Goal: Information Seeking & Learning: Check status

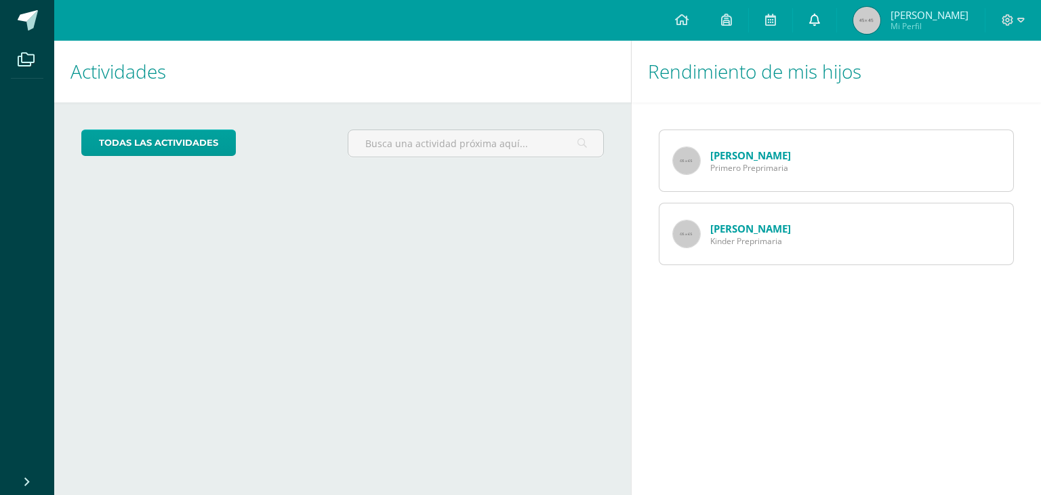
click at [808, 20] on link "0" at bounding box center [814, 20] width 43 height 41
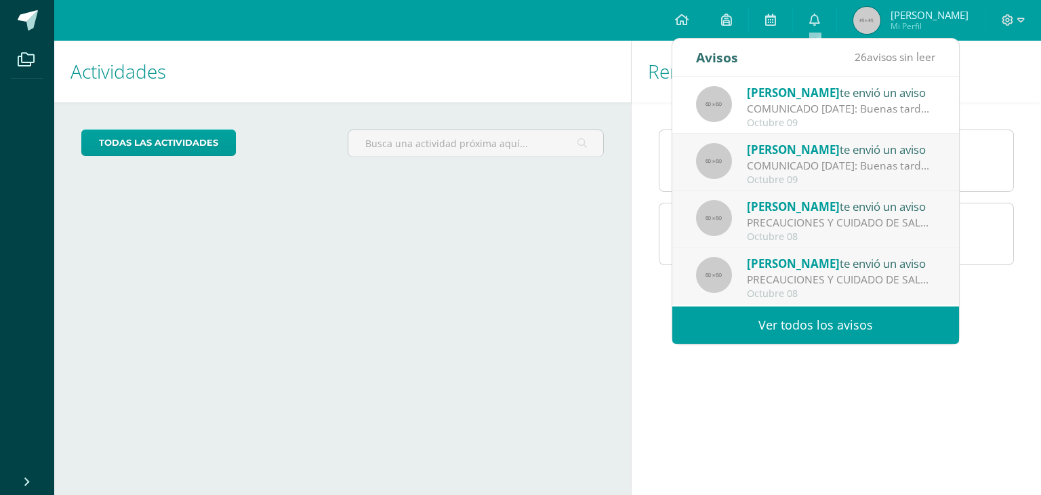
click at [774, 328] on link "Ver todos los avisos" at bounding box center [815, 324] width 287 height 37
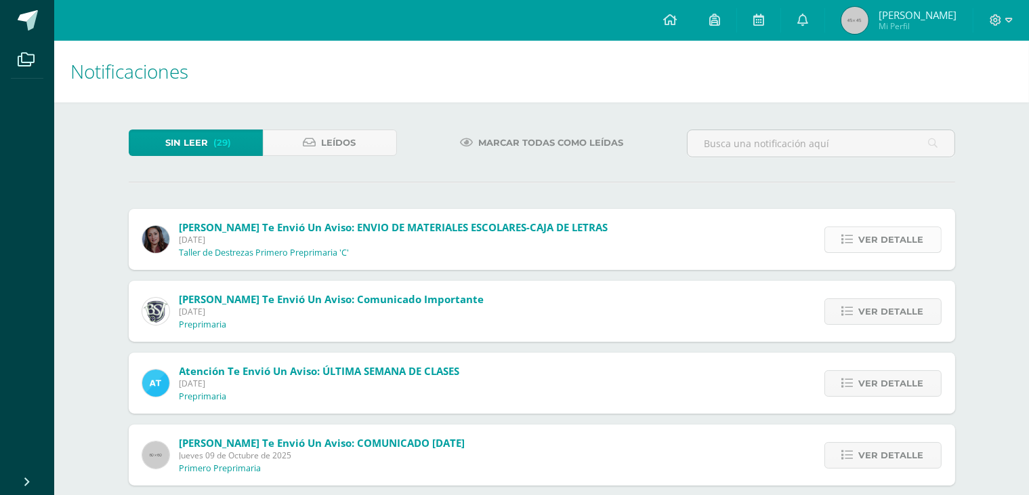
click at [868, 244] on span "Ver detalle" at bounding box center [891, 239] width 65 height 25
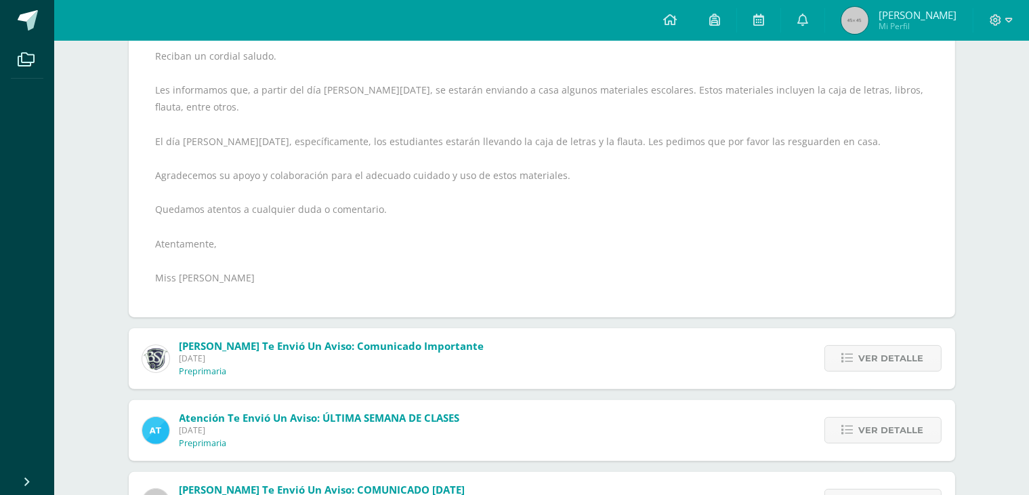
scroll to position [407, 0]
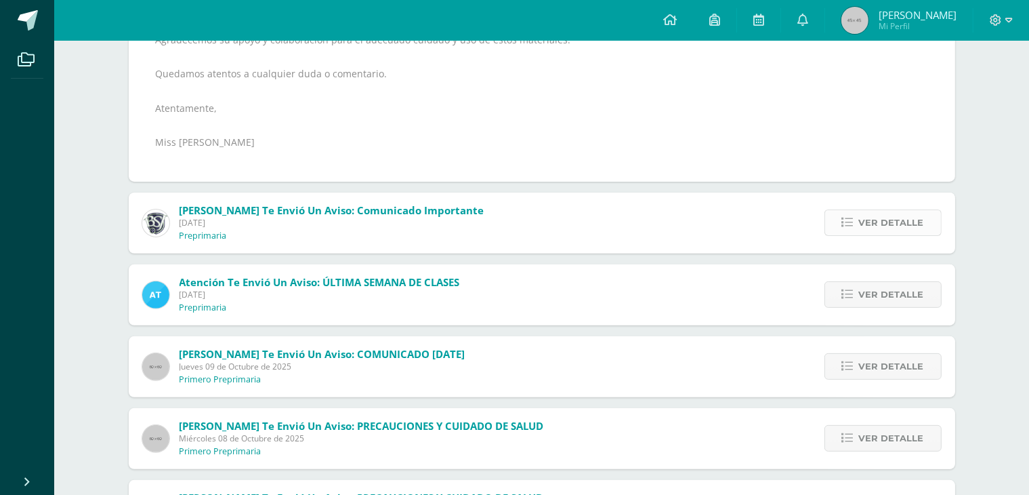
click at [884, 210] on span "Ver detalle" at bounding box center [891, 222] width 65 height 25
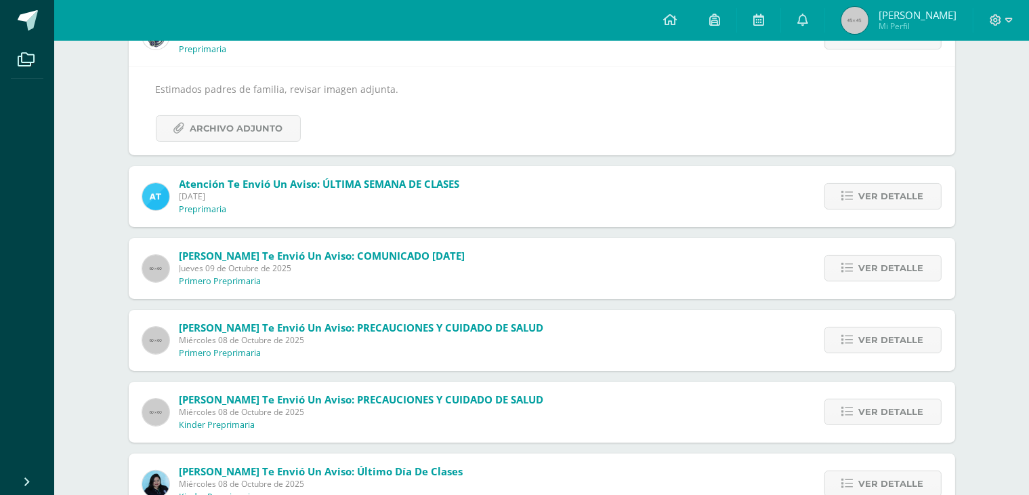
scroll to position [0, 0]
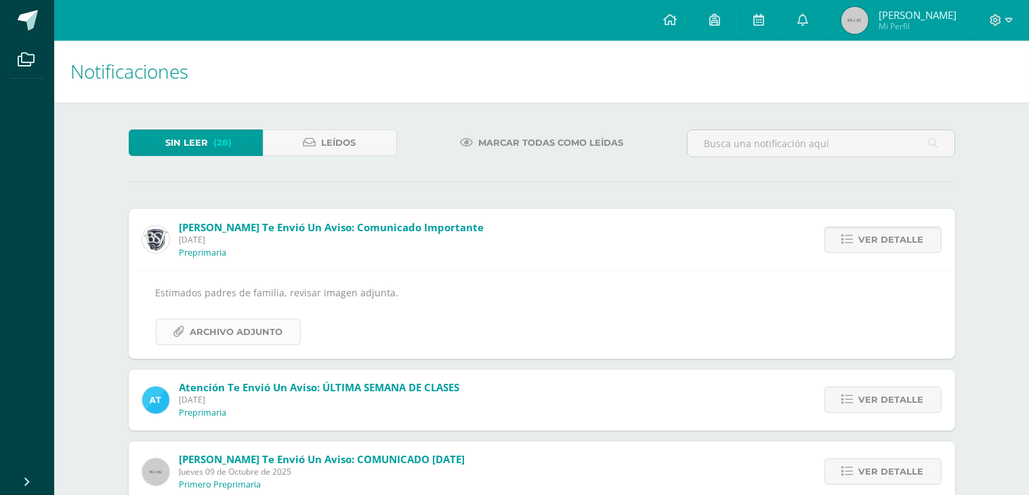
click at [274, 333] on span "Archivo Adjunto" at bounding box center [236, 331] width 93 height 25
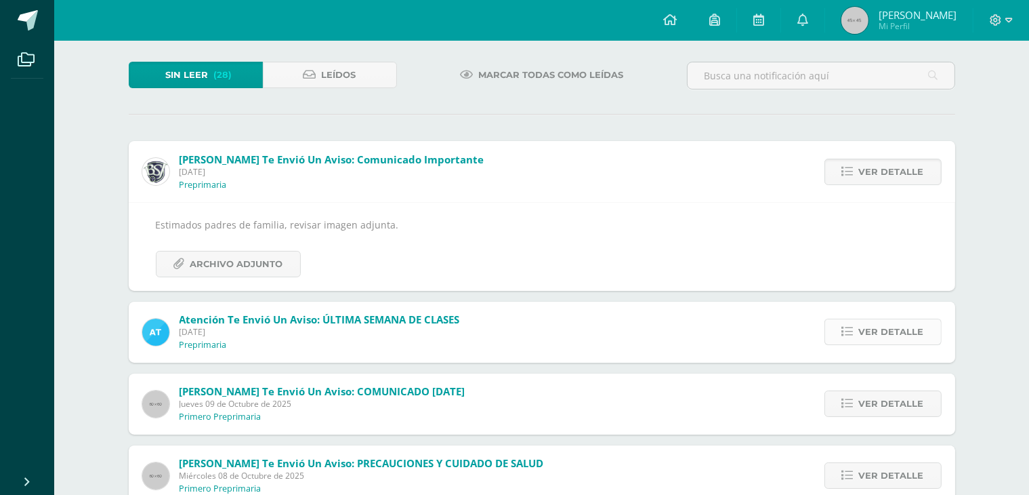
click at [886, 329] on span "Ver detalle" at bounding box center [891, 331] width 65 height 25
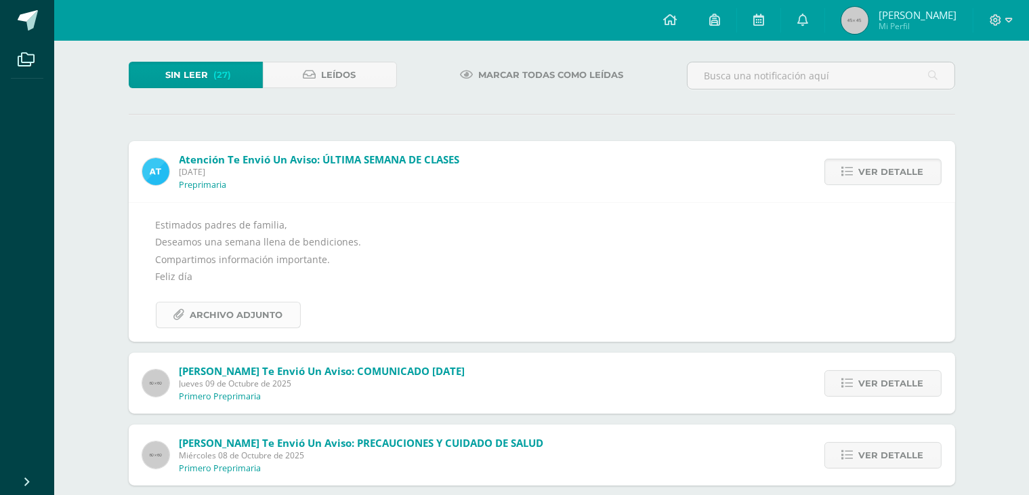
click at [277, 316] on span "Archivo Adjunto" at bounding box center [236, 314] width 93 height 25
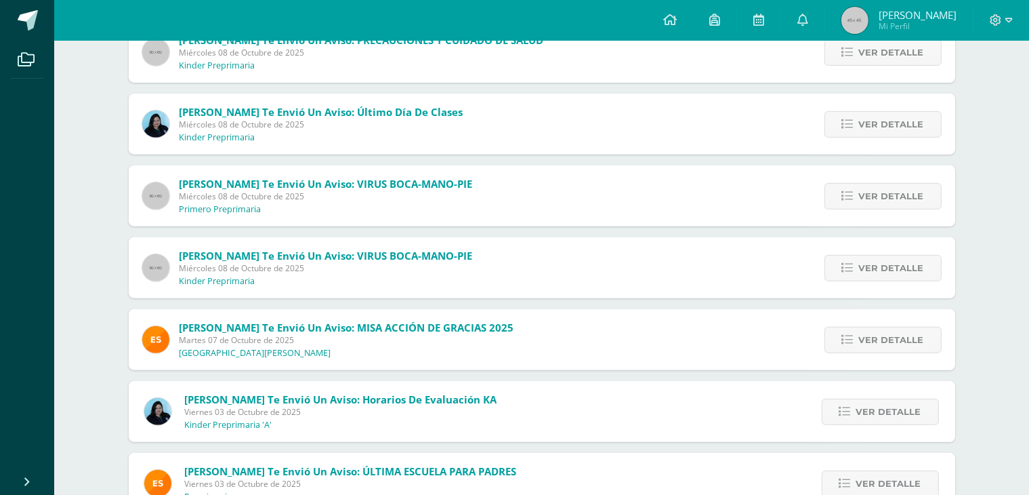
scroll to position [610, 0]
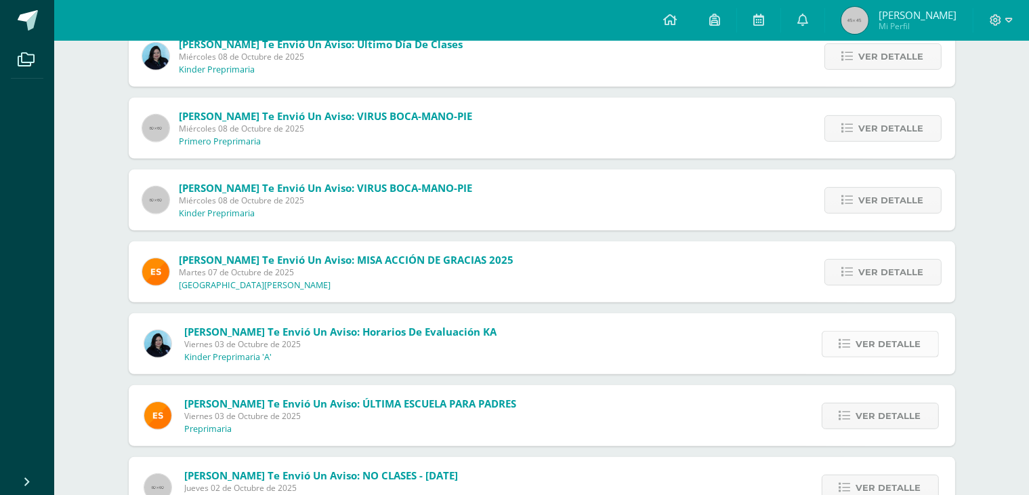
click at [900, 339] on span "Ver detalle" at bounding box center [889, 343] width 65 height 25
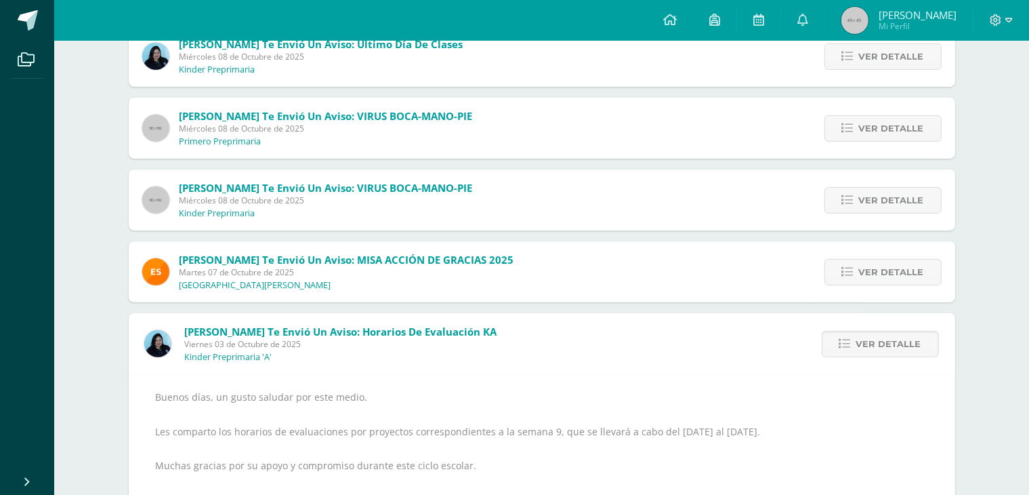
scroll to position [466, 0]
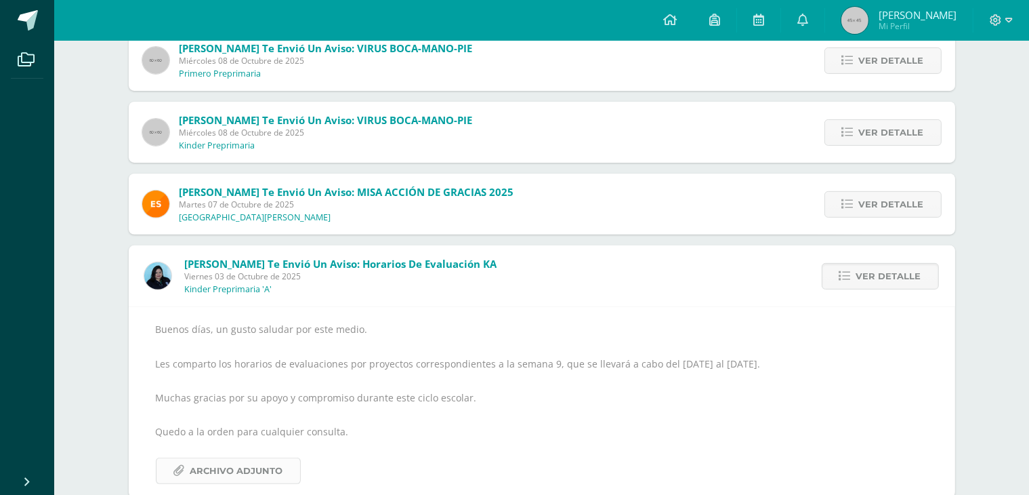
click at [250, 467] on span "Archivo Adjunto" at bounding box center [236, 470] width 93 height 25
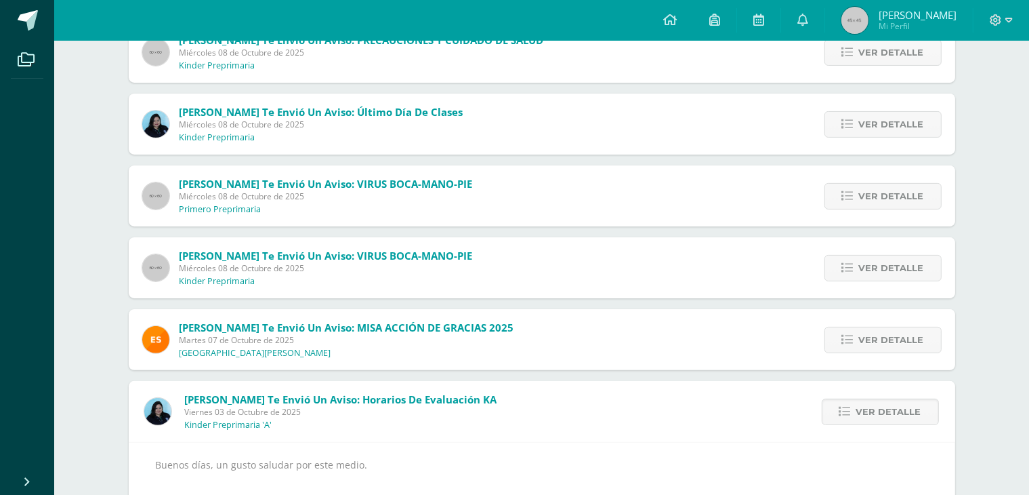
scroll to position [0, 0]
